Goal: Contribute content

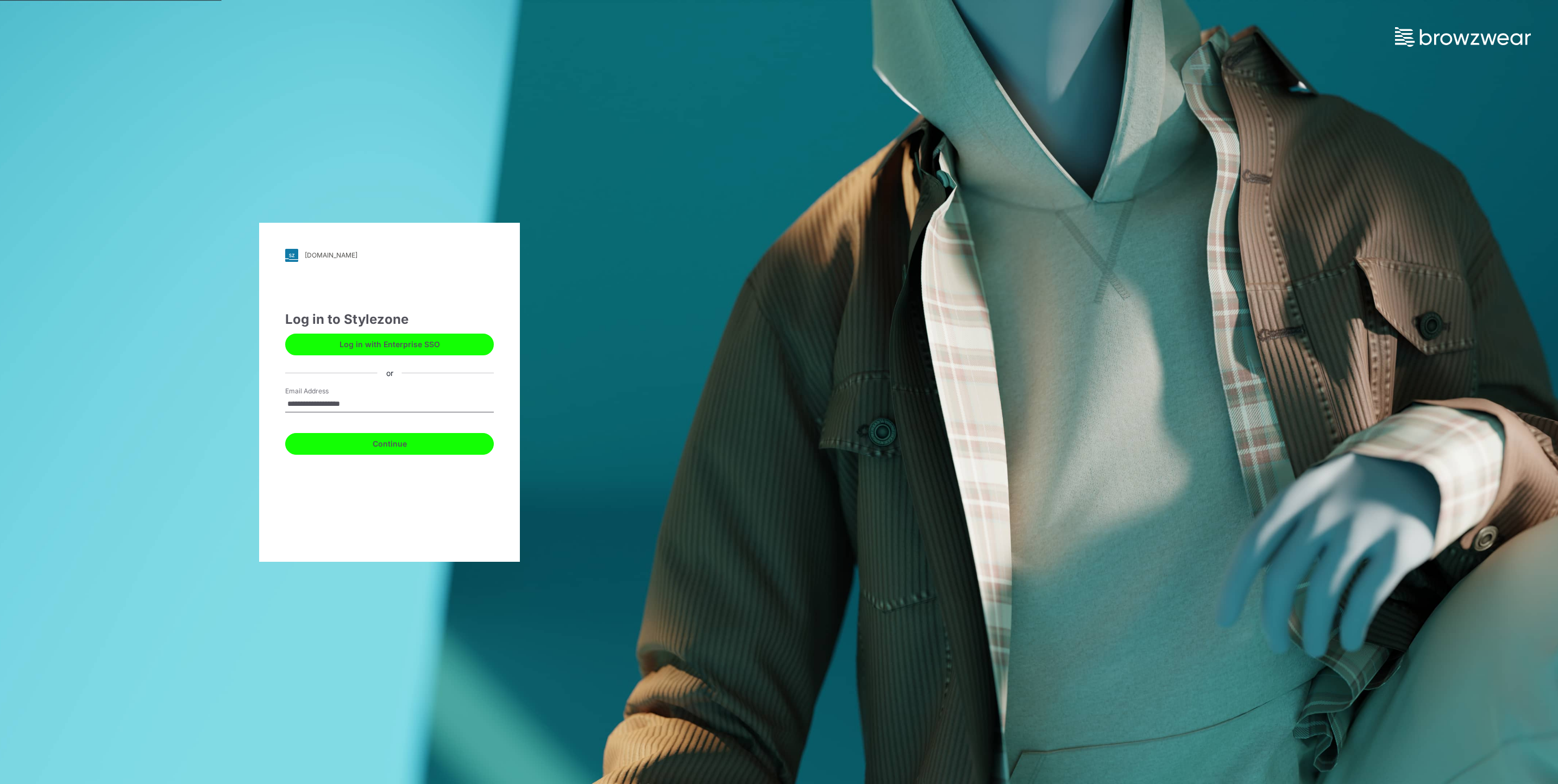
click at [408, 442] on button "Continue" at bounding box center [389, 444] width 208 height 22
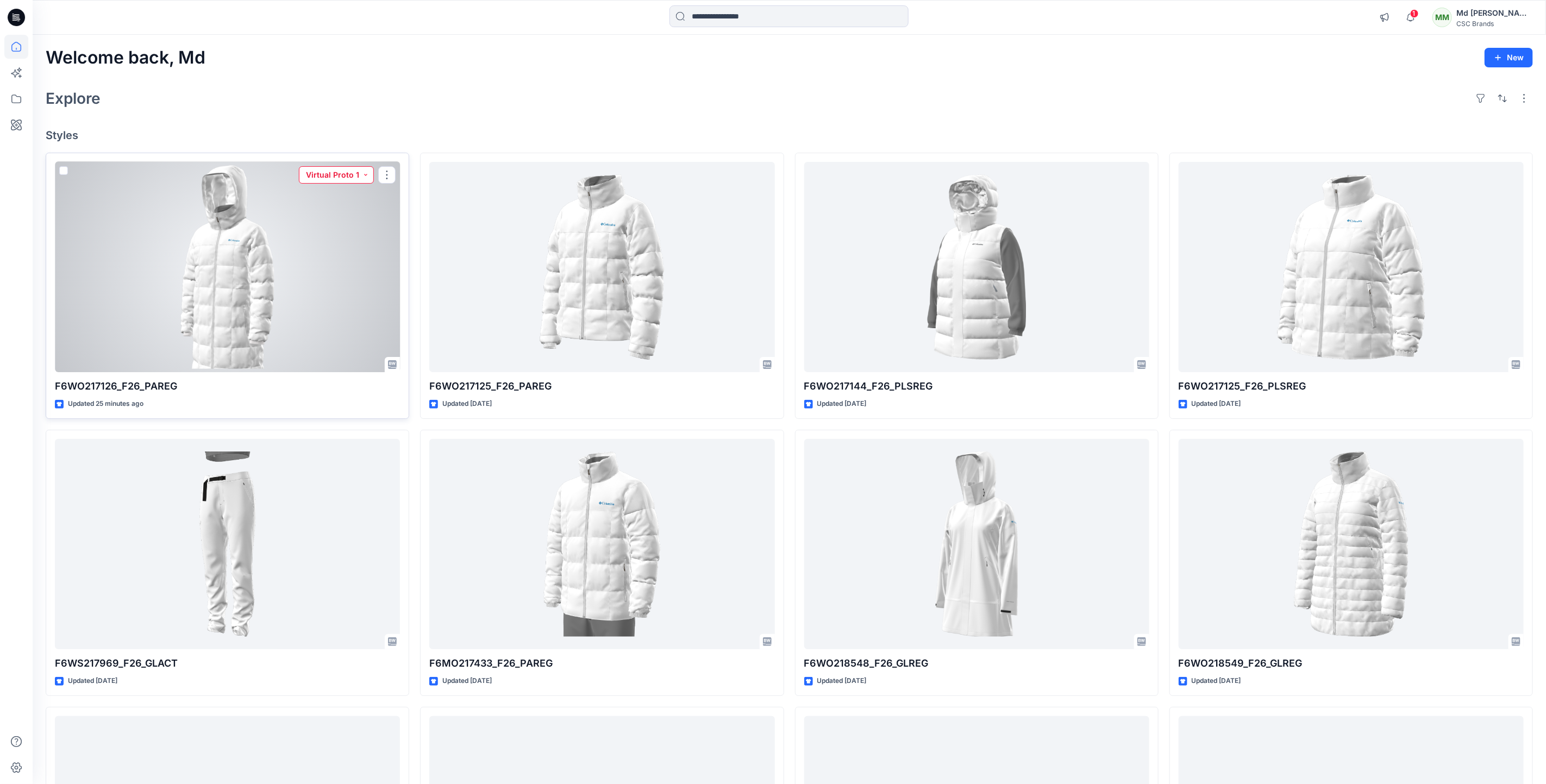
click at [364, 178] on button "Virtual Proto 1" at bounding box center [337, 175] width 75 height 18
click at [329, 246] on p "Virtual Proto 2" at bounding box center [324, 249] width 51 height 14
click at [333, 273] on div at bounding box center [228, 267] width 345 height 211
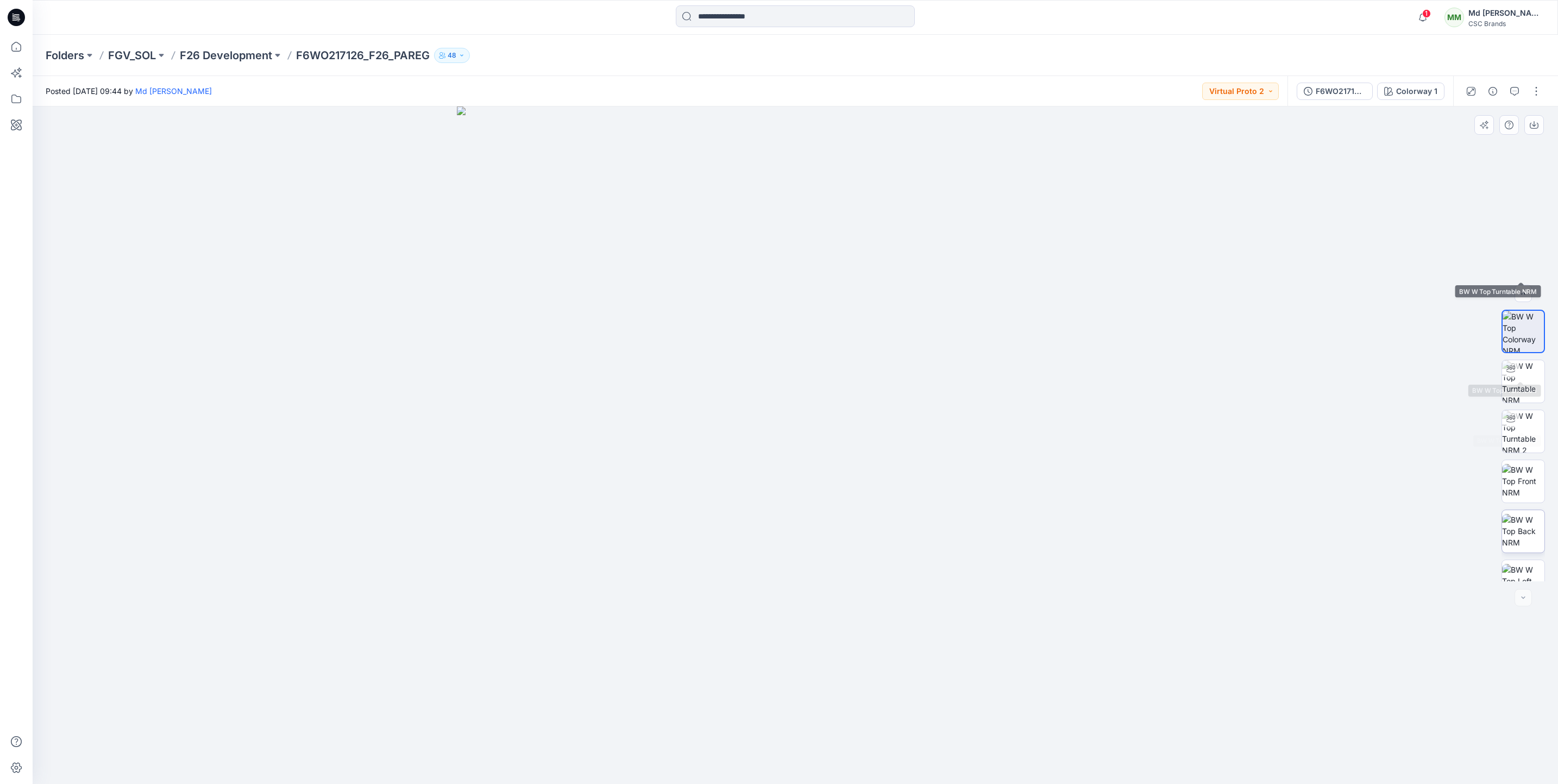
scroll to position [122, 0]
click at [1539, 93] on button "button" at bounding box center [1537, 91] width 18 height 18
click at [1489, 148] on button "Edit" at bounding box center [1491, 146] width 100 height 20
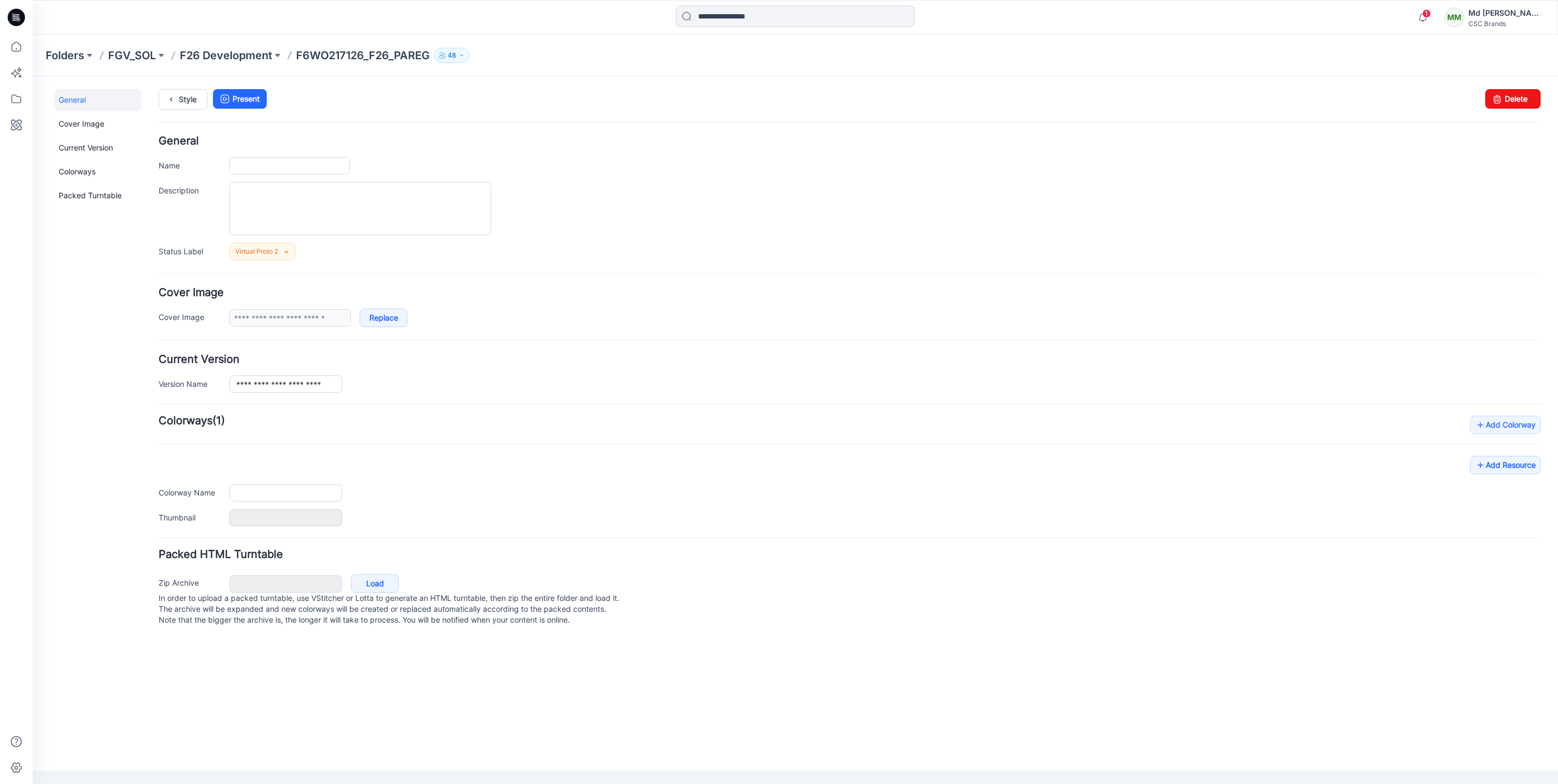
type input "**********"
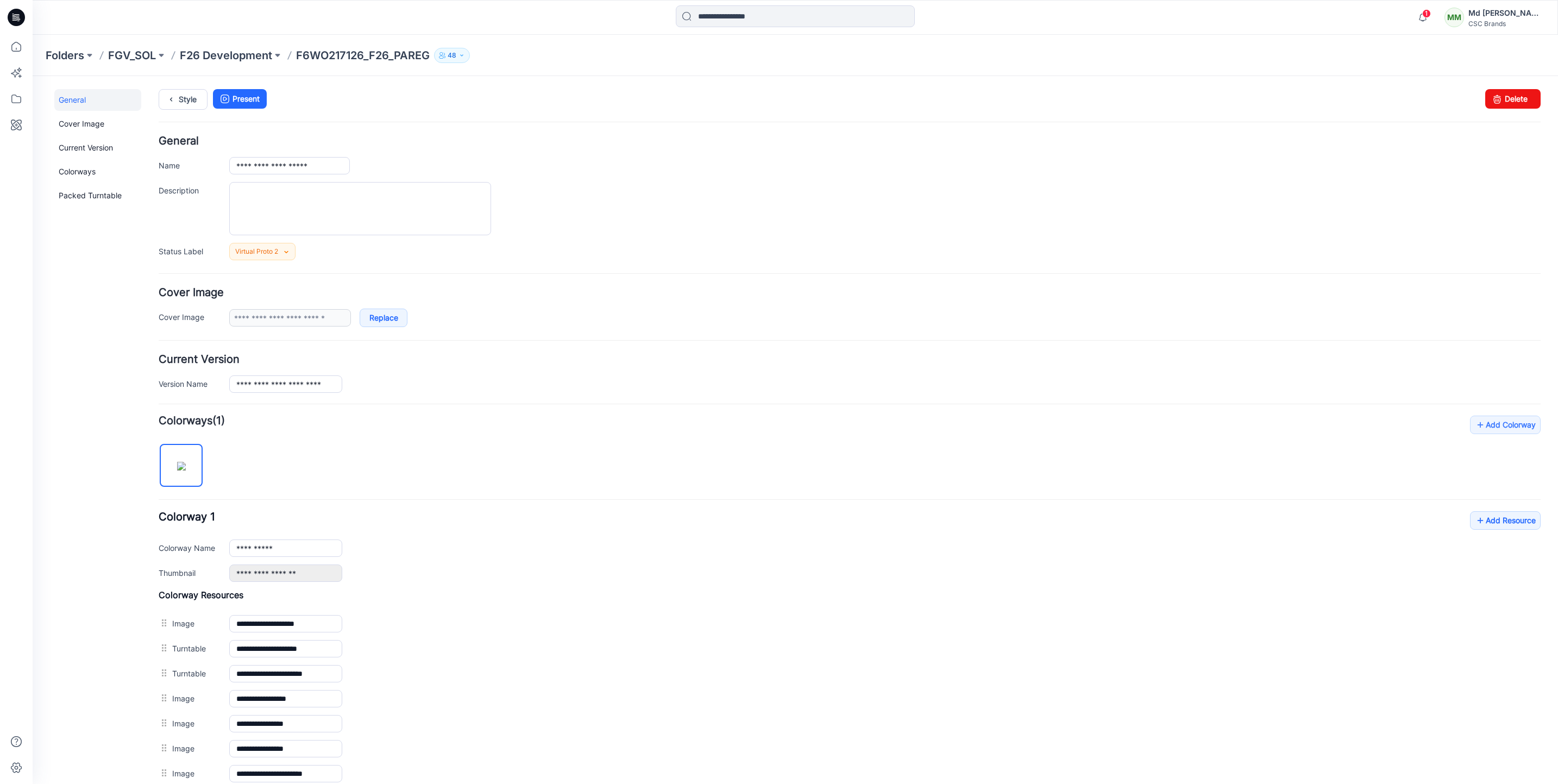
scroll to position [162, 0]
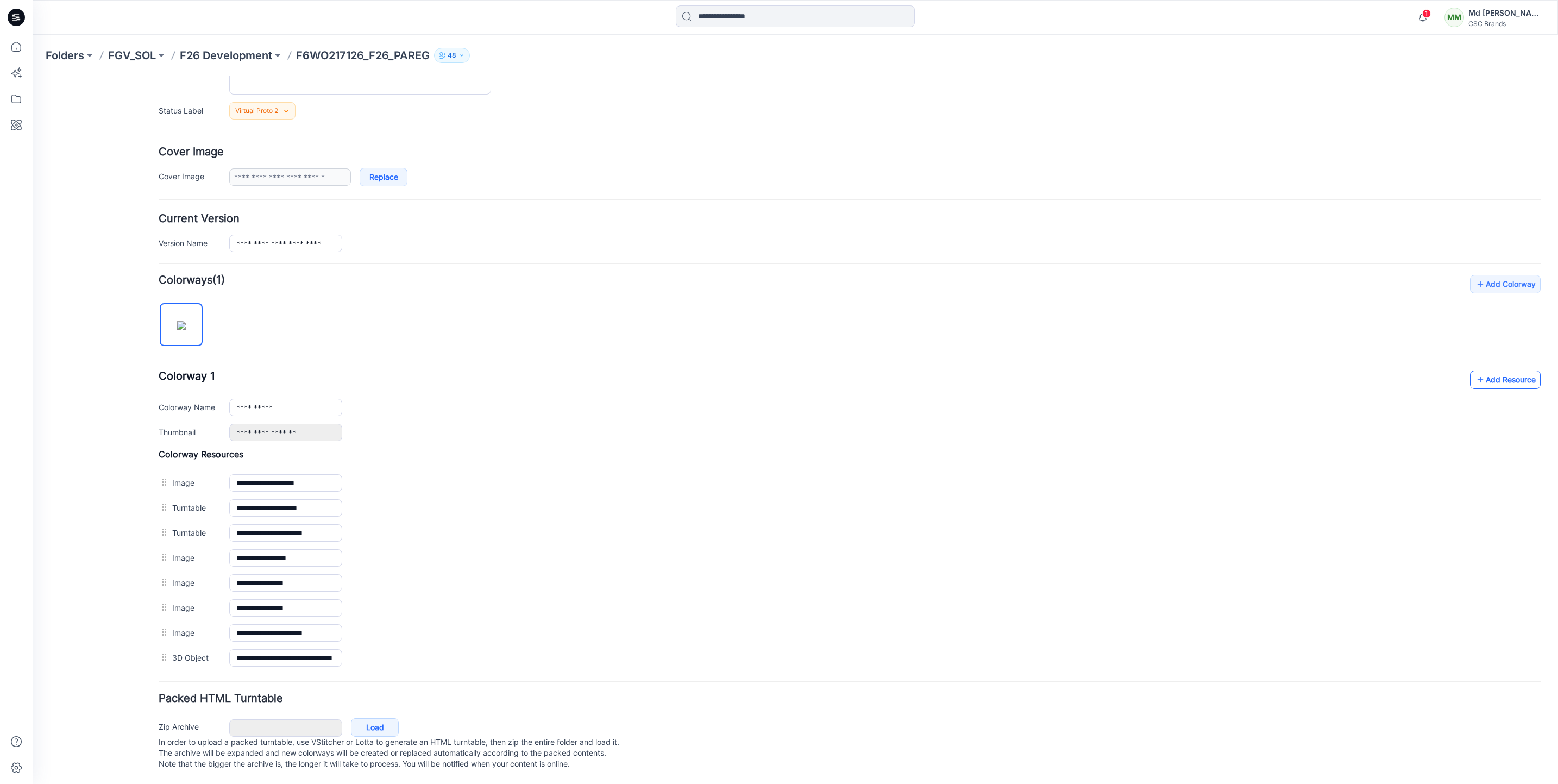
click at [1506, 371] on link "Add Resource" at bounding box center [1505, 380] width 71 height 18
click at [1501, 371] on link "Add Resource" at bounding box center [1505, 380] width 71 height 18
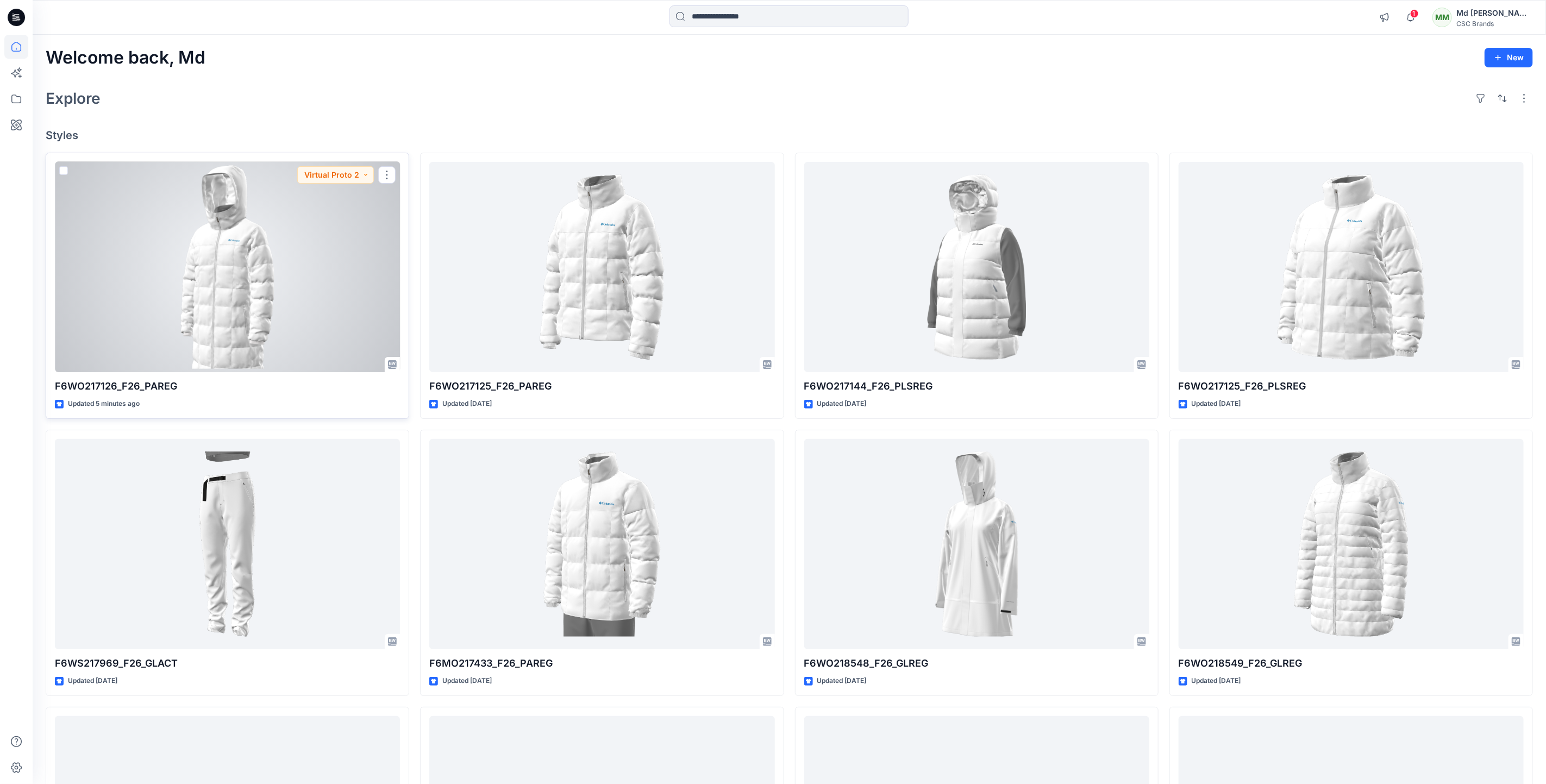
click at [212, 236] on div at bounding box center [228, 267] width 345 height 211
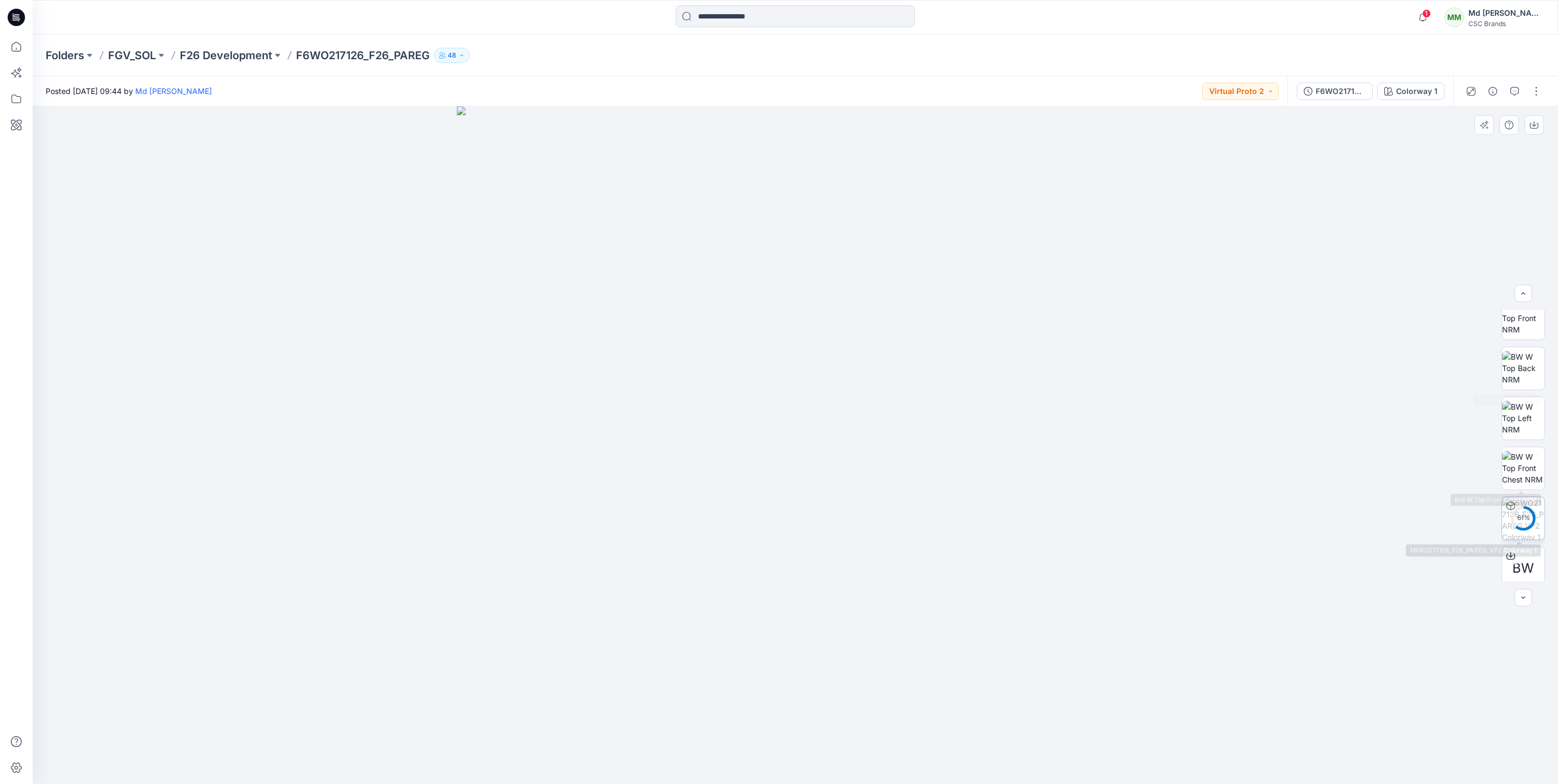
scroll to position [172, 0]
